Goal: Task Accomplishment & Management: Use online tool/utility

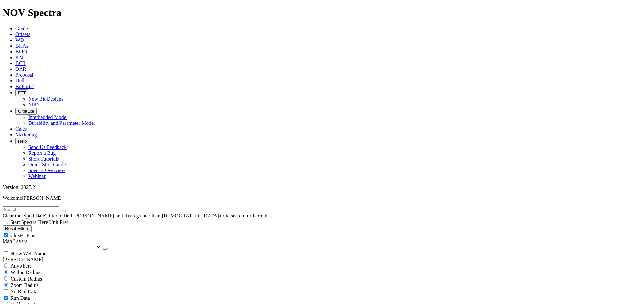
click at [32, 225] on button "Reset Filters" at bounding box center [17, 228] width 29 height 7
checkbox input "true"
type input "[DATE]"
select select
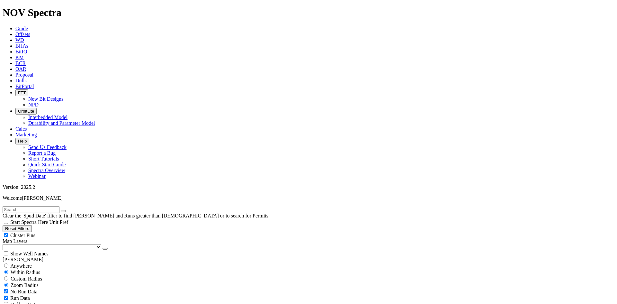
select select
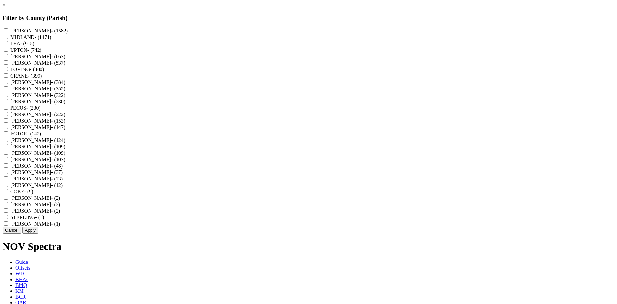
click at [8, 32] on input "[PERSON_NAME] - (1582)" at bounding box center [6, 30] width 4 height 4
checkbox input "true"
click at [8, 39] on input "MIDLAND - (1471)" at bounding box center [6, 37] width 4 height 4
checkbox input "true"
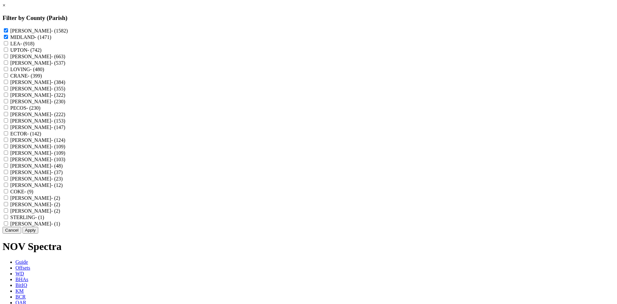
click at [38, 233] on button "Apply" at bounding box center [30, 230] width 16 height 7
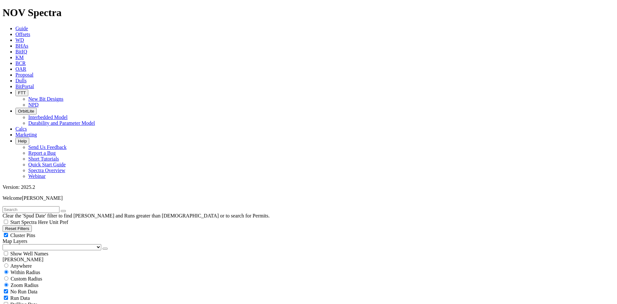
scroll to position [225, 0]
select select "12.25"
checkbox input "false"
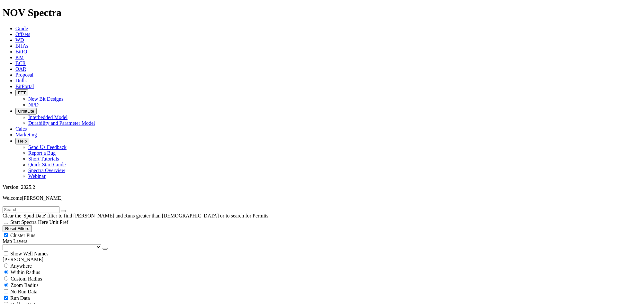
scroll to position [418, 0]
type input "7000"
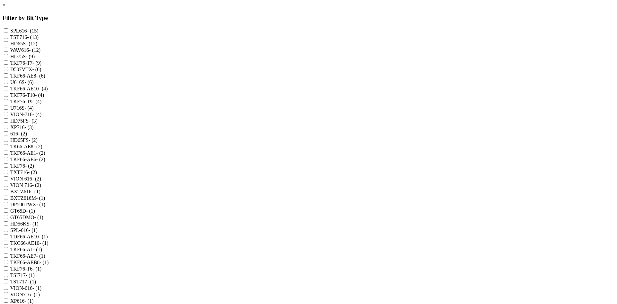
click at [93, 167] on div "× Filter by Bit Type SPL616 - (15) TST716 - (13) HD65S - (12) WAV616 - (12) HD7…" at bounding box center [309, 157] width 612 height 308
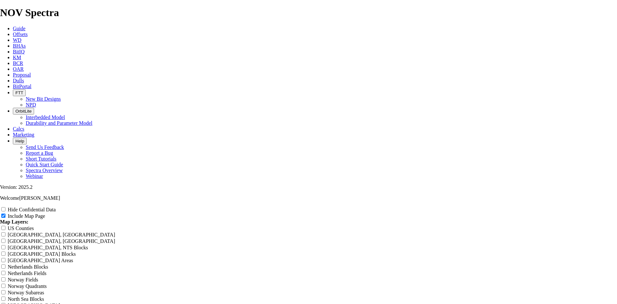
scroll to position [771, 0]
radio input "true"
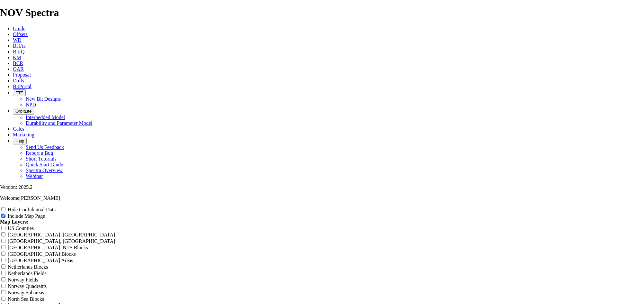
radio input "true"
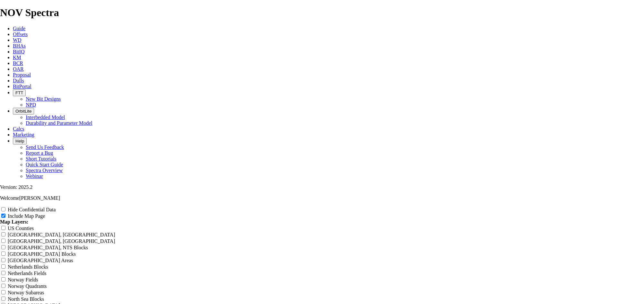
scroll to position [964, 0]
